Goal: Information Seeking & Learning: Learn about a topic

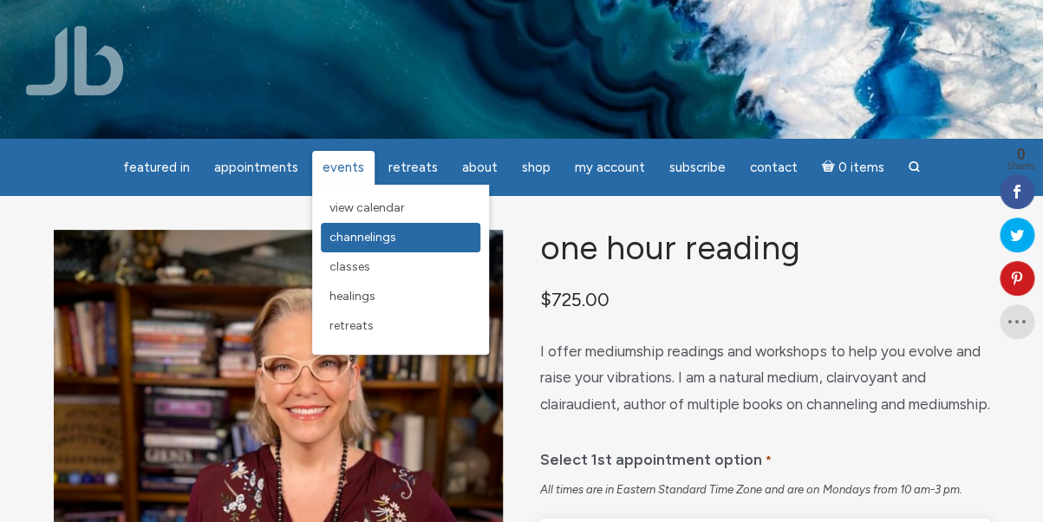
click at [342, 237] on span "Channelings" at bounding box center [362, 237] width 67 height 15
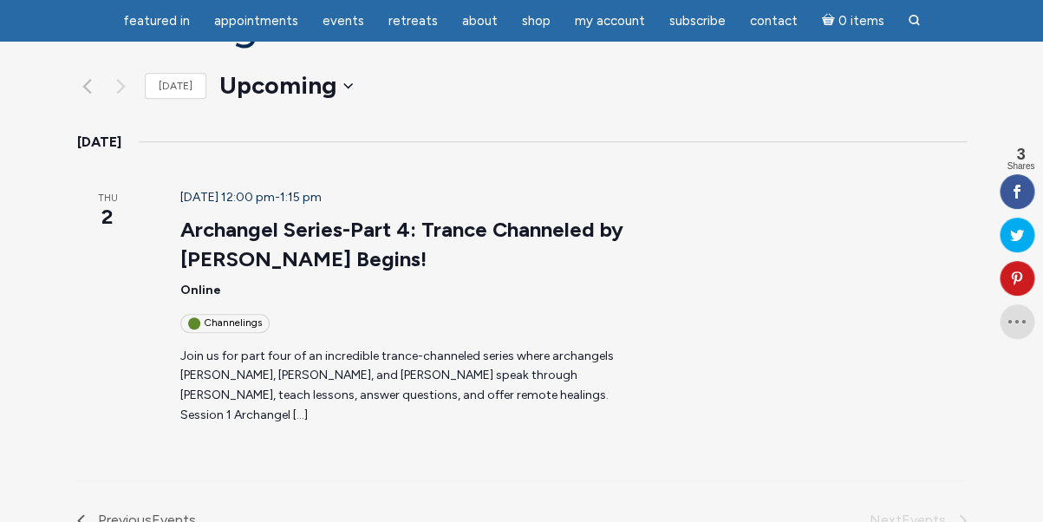
scroll to position [214, 0]
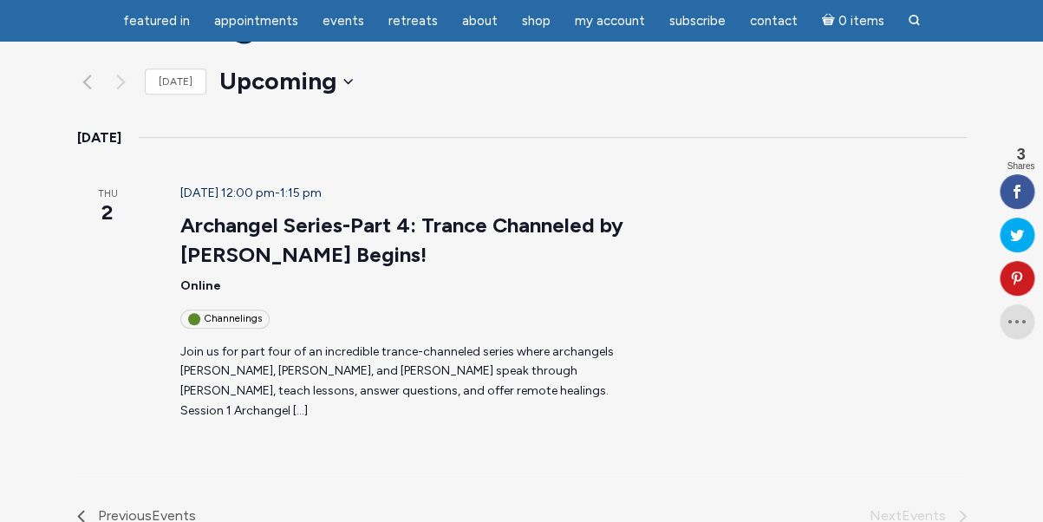
click at [197, 310] on div "Channelings" at bounding box center [224, 319] width 89 height 18
click at [352, 342] on p "Join us for part four of an incredible trance-channeled series where archangels…" at bounding box center [405, 381] width 450 height 79
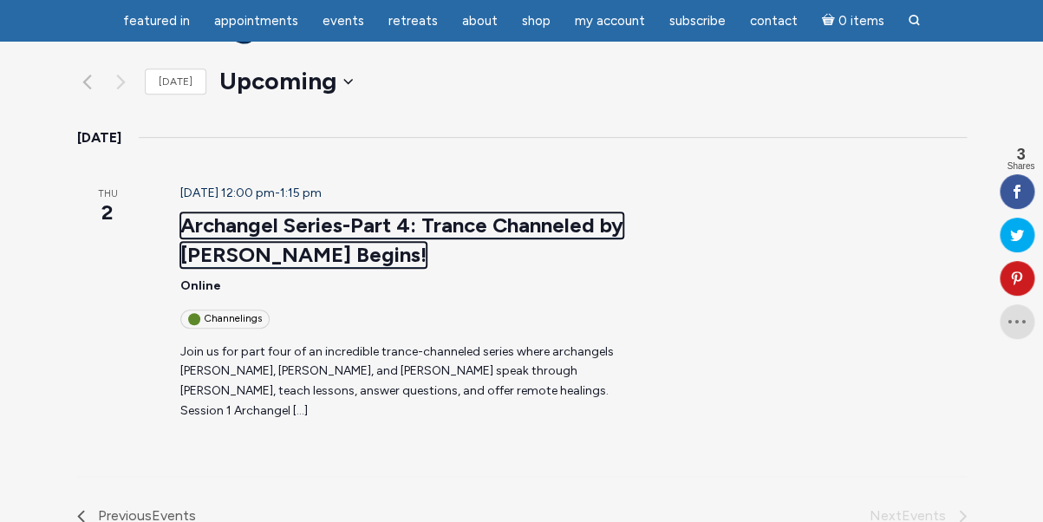
click at [212, 212] on link "Archangel Series-Part 4: Trance Channeled by Jamie Butler Begins!" at bounding box center [401, 239] width 443 height 55
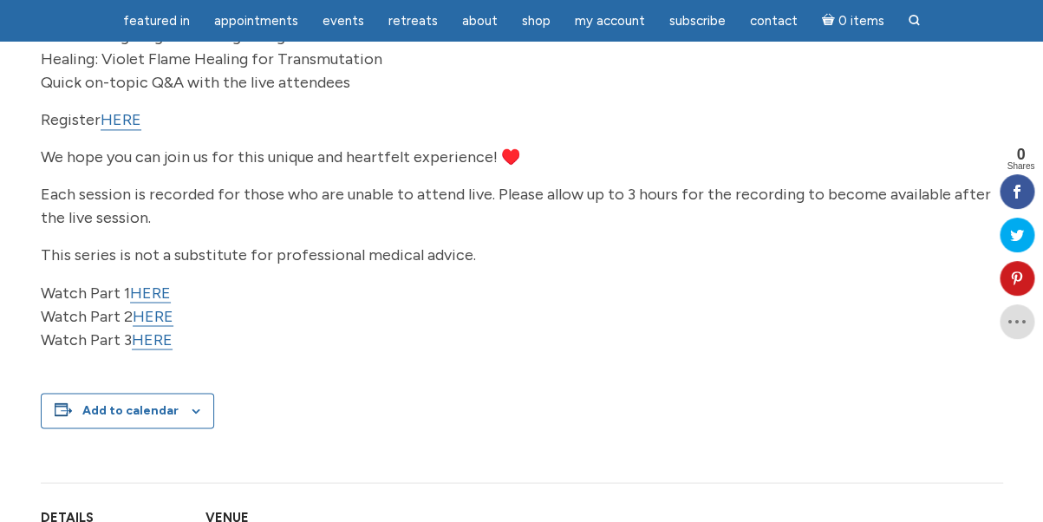
scroll to position [755, 0]
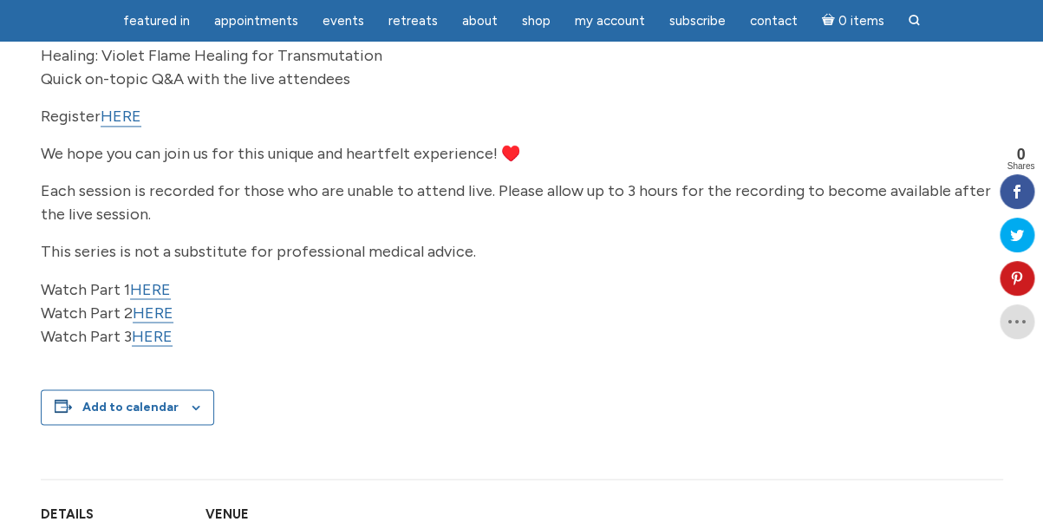
click at [127, 127] on link "HERE" at bounding box center [121, 117] width 41 height 20
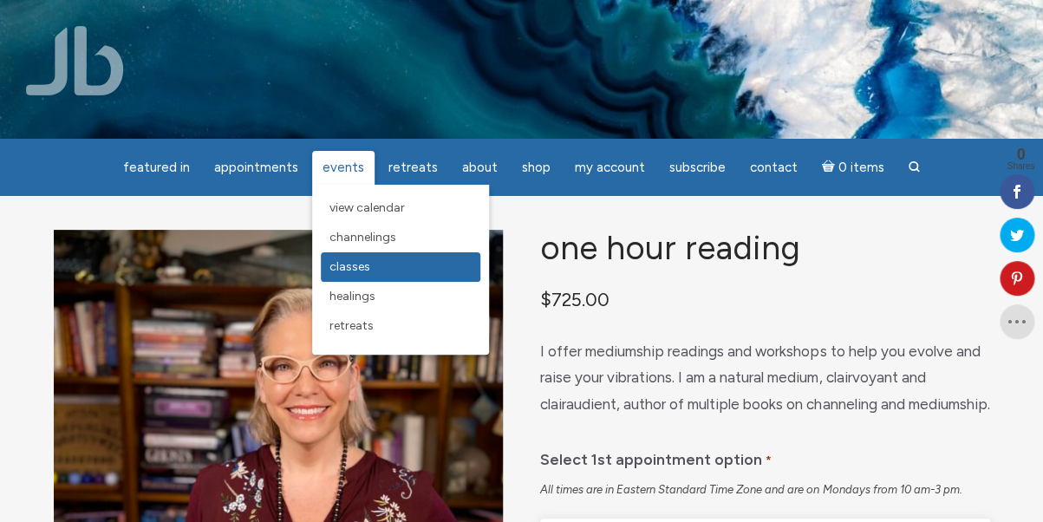
click at [342, 266] on span "Classes" at bounding box center [349, 266] width 41 height 15
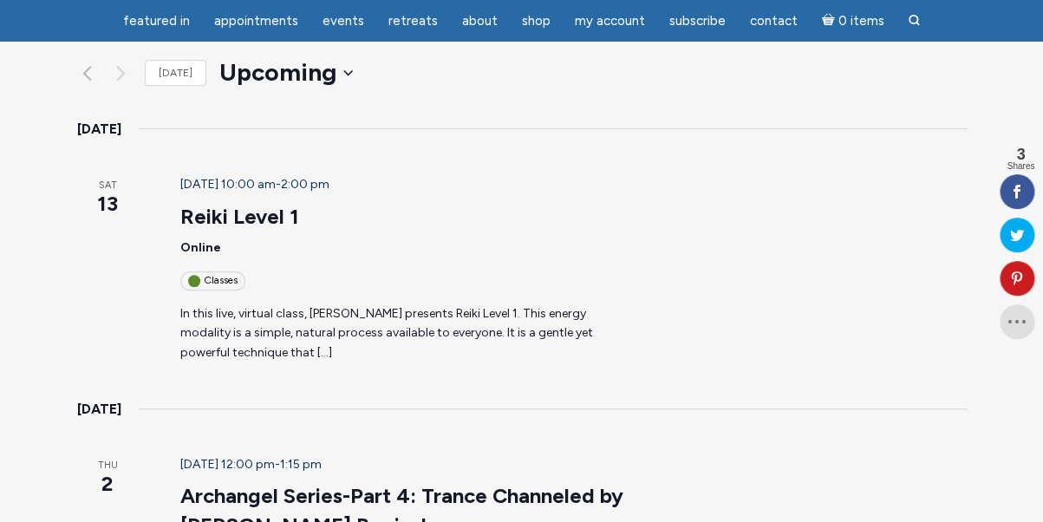
scroll to position [219, 0]
